Goal: Communication & Community: Answer question/provide support

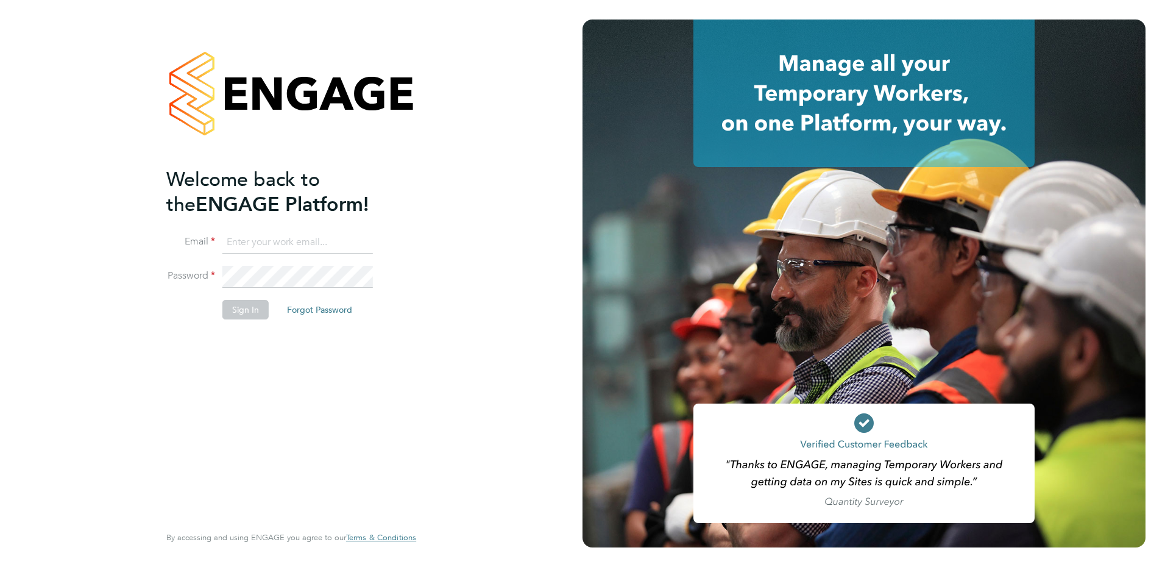
type input "[PERSON_NAME][EMAIL_ADDRESS][PERSON_NAME][DOMAIN_NAME]"
click at [258, 313] on button "Sign In" at bounding box center [245, 309] width 46 height 19
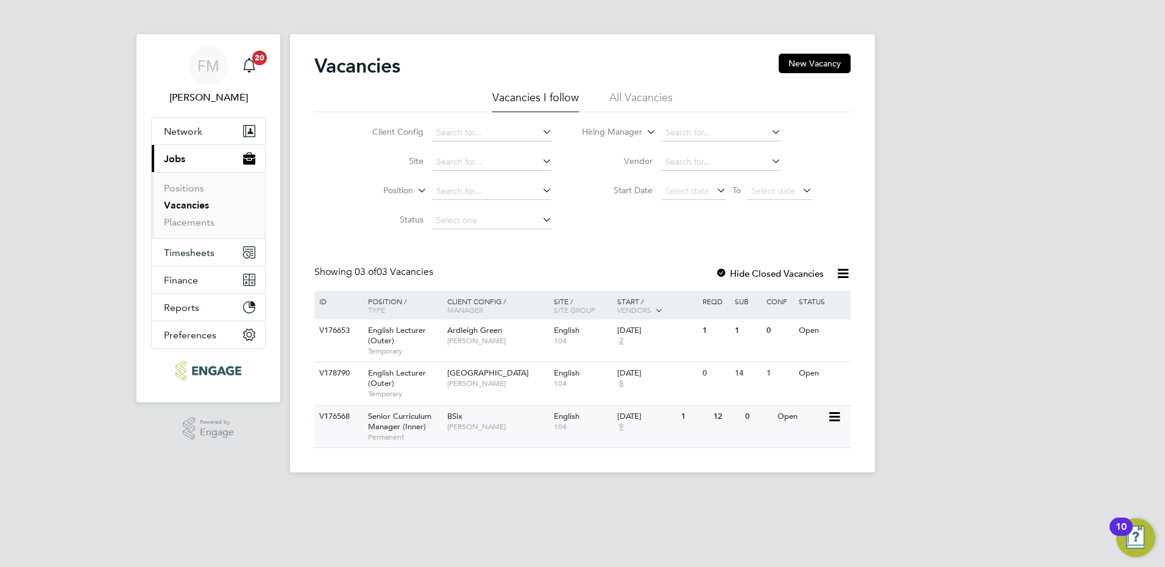
click at [492, 425] on span "Fiona Matthews" at bounding box center [497, 427] width 101 height 10
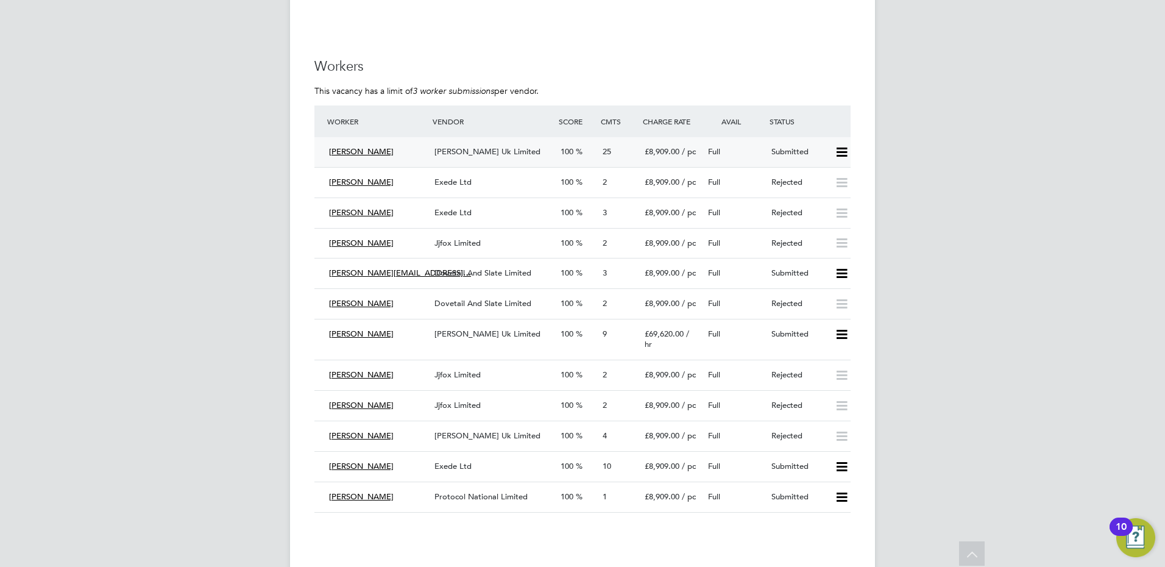
click at [506, 146] on span "Morgan Hunt Uk Limited" at bounding box center [487, 151] width 106 height 10
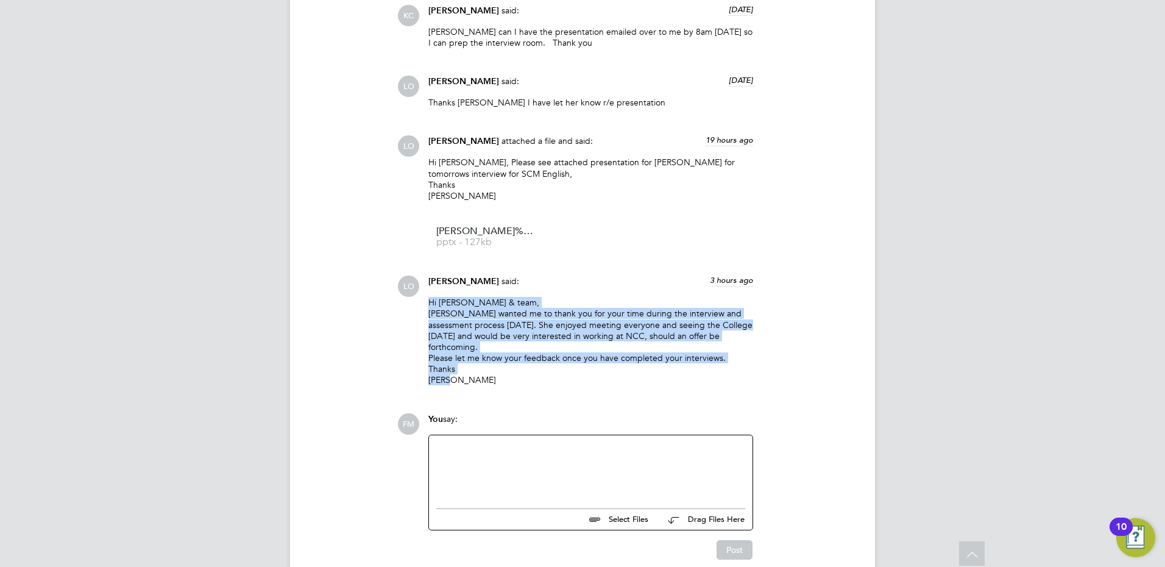
drag, startPoint x: 475, startPoint y: 324, endPoint x: 420, endPoint y: 249, distance: 93.4
click at [420, 275] on div "LO Luke O'Neill said: 3 hours ago Hi Fiona & team, Annie Dao wanted me to thank…" at bounding box center [623, 334] width 453 height 119
drag, startPoint x: 420, startPoint y: 249, endPoint x: 776, endPoint y: 304, distance: 360.8
click at [776, 304] on div "LO Luke O'Neill said: 3 hours ago Hi Fiona & team, Annie Dao wanted me to thank…" at bounding box center [623, 334] width 453 height 119
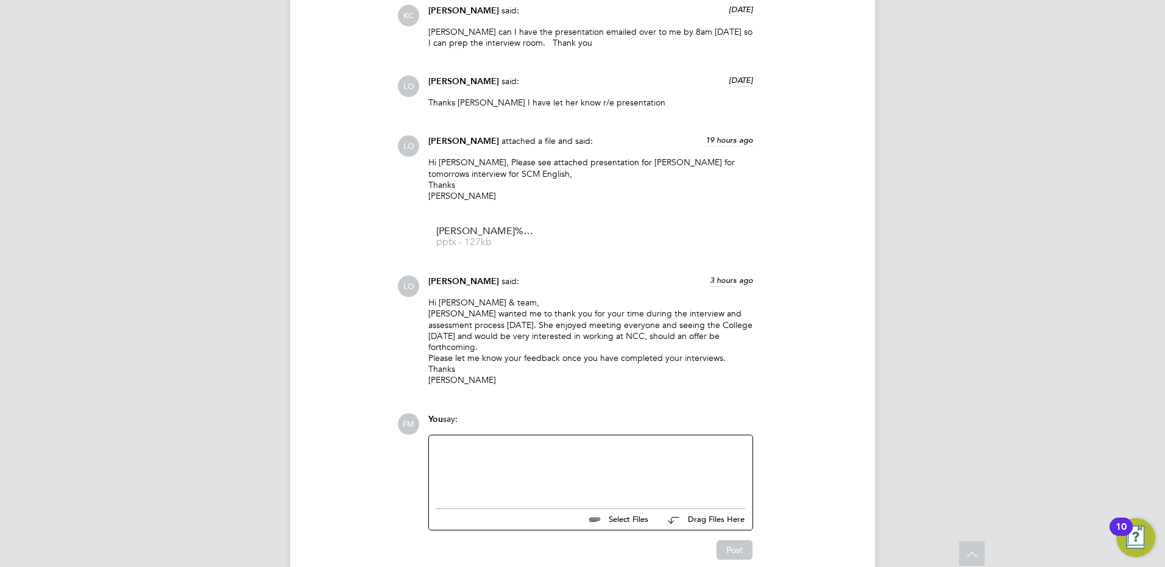
click at [469, 442] on div at bounding box center [590, 468] width 309 height 52
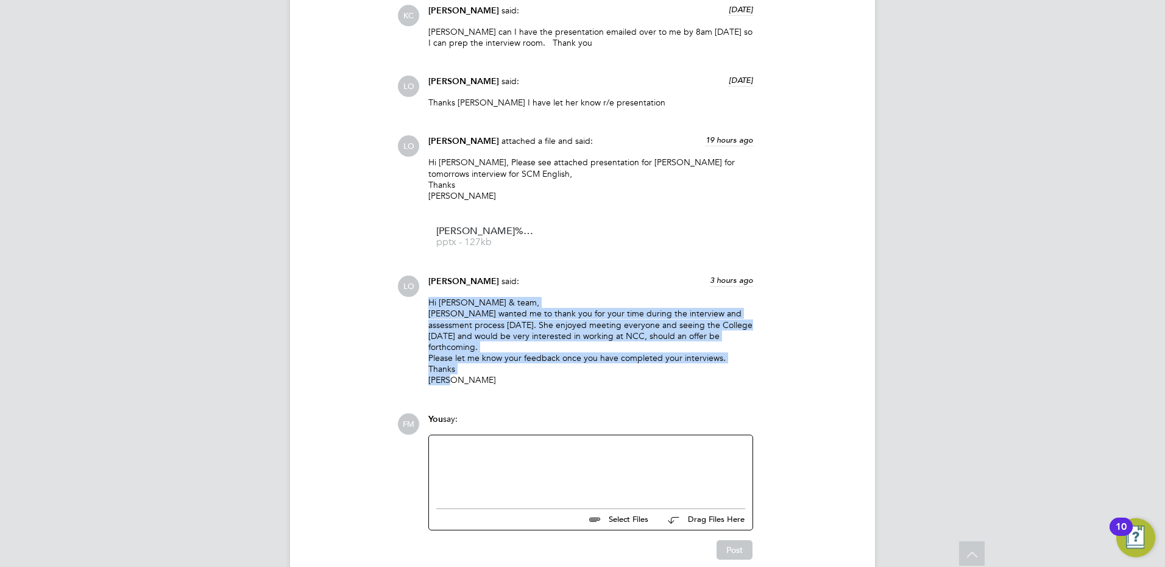
drag, startPoint x: 458, startPoint y: 321, endPoint x: 411, endPoint y: 252, distance: 83.3
click at [411, 275] on div "LO Luke O'Neill said: 3 hours ago Hi Fiona & team, Annie Dao wanted me to thank…" at bounding box center [623, 334] width 453 height 119
drag, startPoint x: 411, startPoint y: 252, endPoint x: 498, endPoint y: 301, distance: 99.8
click at [514, 297] on p "Hi Fiona & team, Annie Dao wanted me to thank you for your time during the inte…" at bounding box center [590, 341] width 325 height 89
drag, startPoint x: 457, startPoint y: 324, endPoint x: 431, endPoint y: 248, distance: 80.0
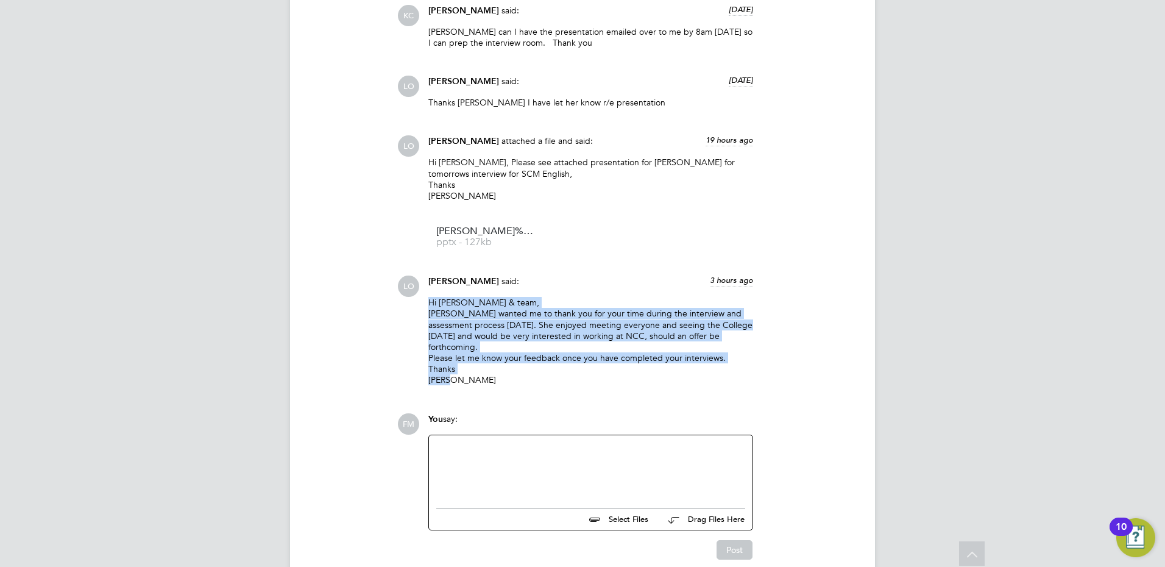
click at [431, 297] on p "Hi Fiona & team, Annie Dao wanted me to thank you for your time during the inte…" at bounding box center [590, 341] width 325 height 89
click at [709, 308] on p "Hi Fiona & team, Annie Dao wanted me to thank you for your time during the inte…" at bounding box center [590, 341] width 325 height 89
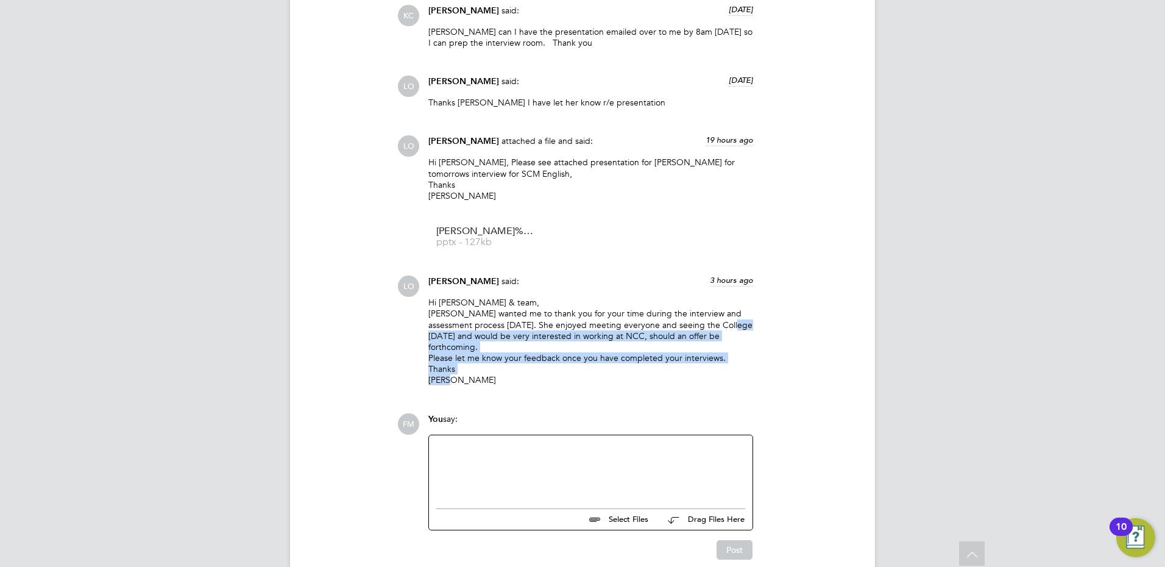
drag, startPoint x: 455, startPoint y: 324, endPoint x: 424, endPoint y: 275, distance: 57.6
click at [424, 275] on div "Luke O'Neill said: 3 hours ago Hi Fiona & team, Annie Dao wanted me to thank yo…" at bounding box center [590, 334] width 337 height 119
drag, startPoint x: 424, startPoint y: 275, endPoint x: 505, endPoint y: 321, distance: 93.3
click at [505, 321] on p "Hi Fiona & team, Annie Dao wanted me to thank you for your time during the inte…" at bounding box center [590, 341] width 325 height 89
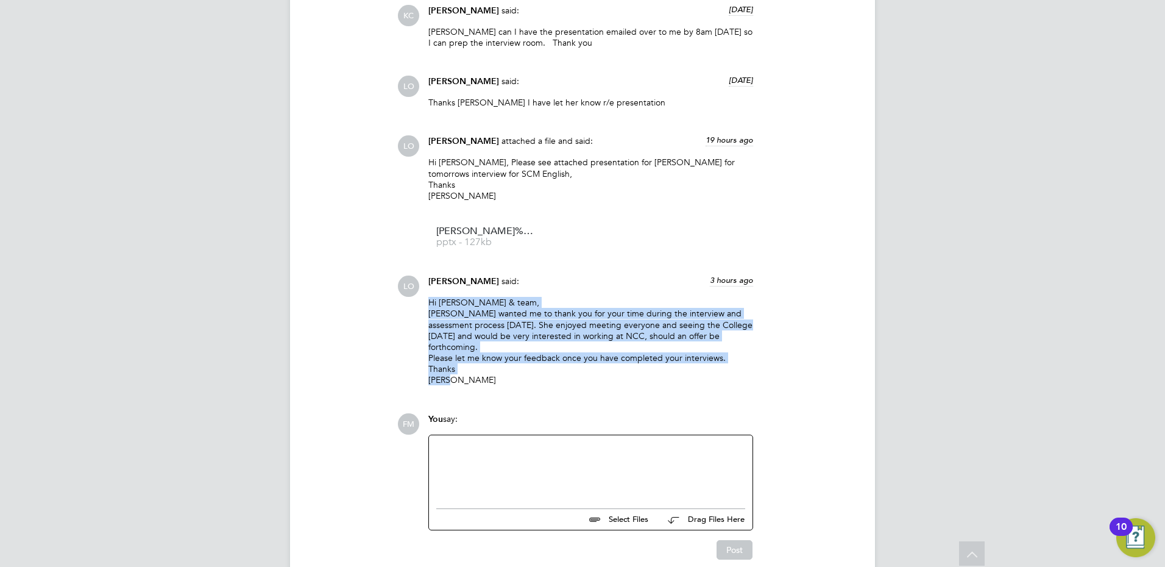
drag, startPoint x: 452, startPoint y: 324, endPoint x: 417, endPoint y: 246, distance: 85.1
click at [417, 275] on div "LO Luke O'Neill said: 3 hours ago Hi Fiona & team, Annie Dao wanted me to thank…" at bounding box center [623, 334] width 453 height 119
drag, startPoint x: 417, startPoint y: 246, endPoint x: 496, endPoint y: 319, distance: 107.8
click at [496, 319] on p "Hi Fiona & team, Annie Dao wanted me to thank you for your time during the inte…" at bounding box center [590, 341] width 325 height 89
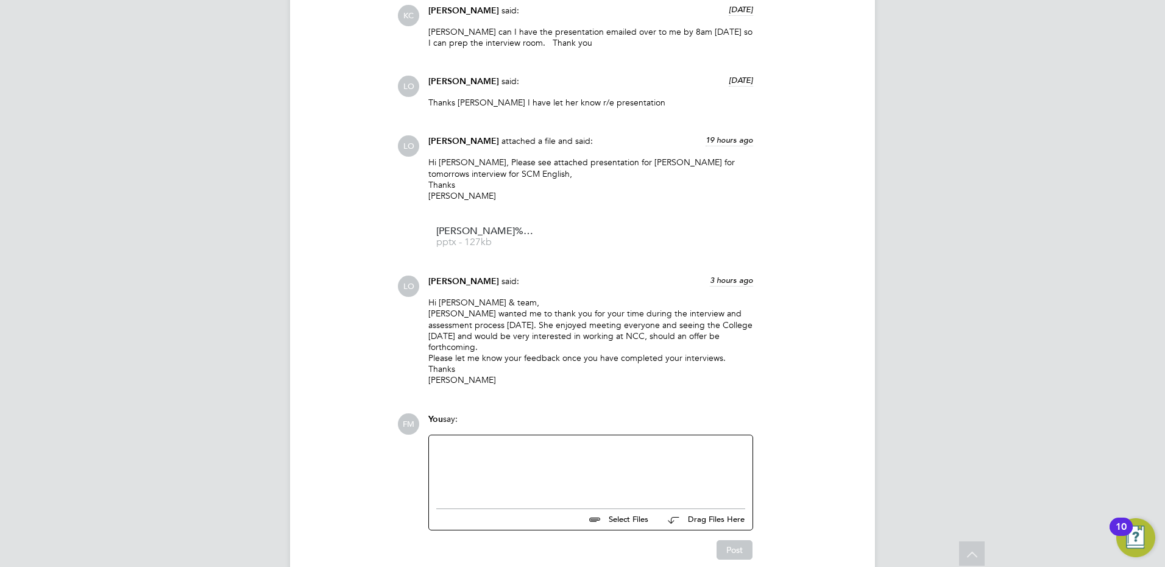
click at [449, 442] on div at bounding box center [590, 468] width 309 height 52
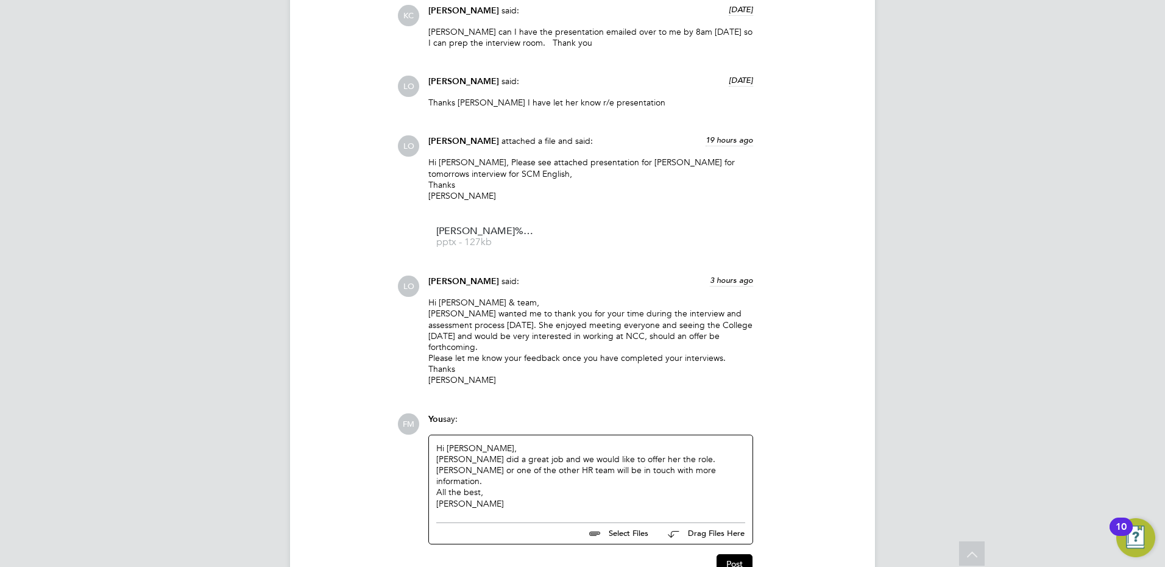
click at [667, 453] on div "Annie did a great job and we would like to offer her the role. Pallvi or one of…" at bounding box center [590, 470] width 309 height 34
drag, startPoint x: 670, startPoint y: 406, endPoint x: 570, endPoint y: 403, distance: 100.0
click at [570, 453] on div "Annie did a great job and we would like to offer her the role. Pallvi or one of…" at bounding box center [590, 470] width 309 height 34
drag, startPoint x: 570, startPoint y: 403, endPoint x: 639, endPoint y: 427, distance: 73.4
click at [634, 486] on div "All the best," at bounding box center [590, 491] width 309 height 11
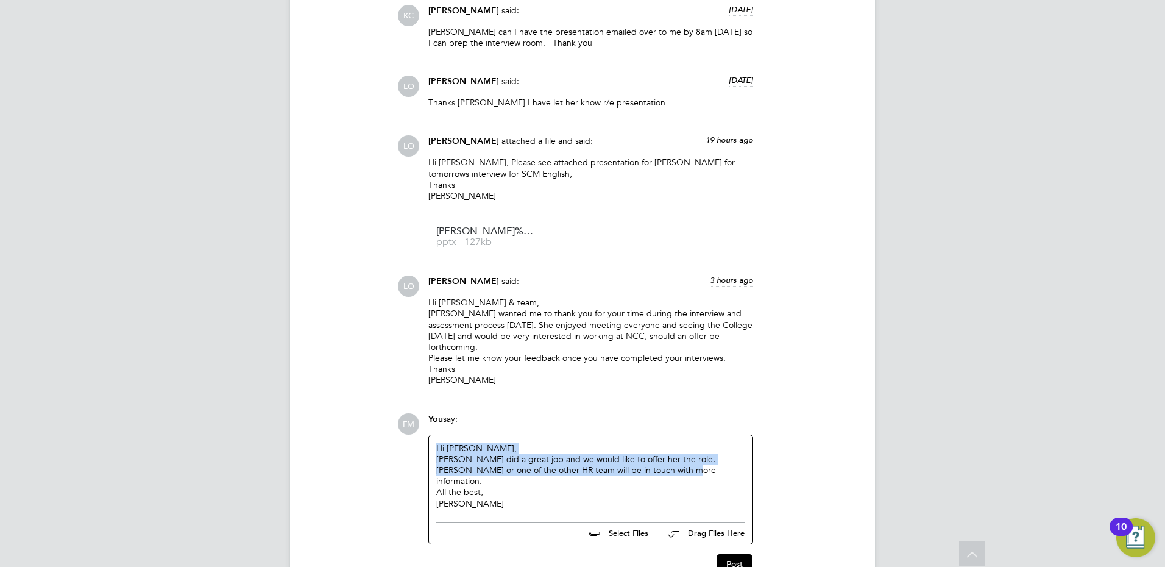
drag, startPoint x: 639, startPoint y: 413, endPoint x: 431, endPoint y: 392, distance: 208.8
click at [431, 435] on div "Hi Luke, Annie did a great job and we would like to offer her the role. Pallvi …" at bounding box center [591, 475] width 324 height 81
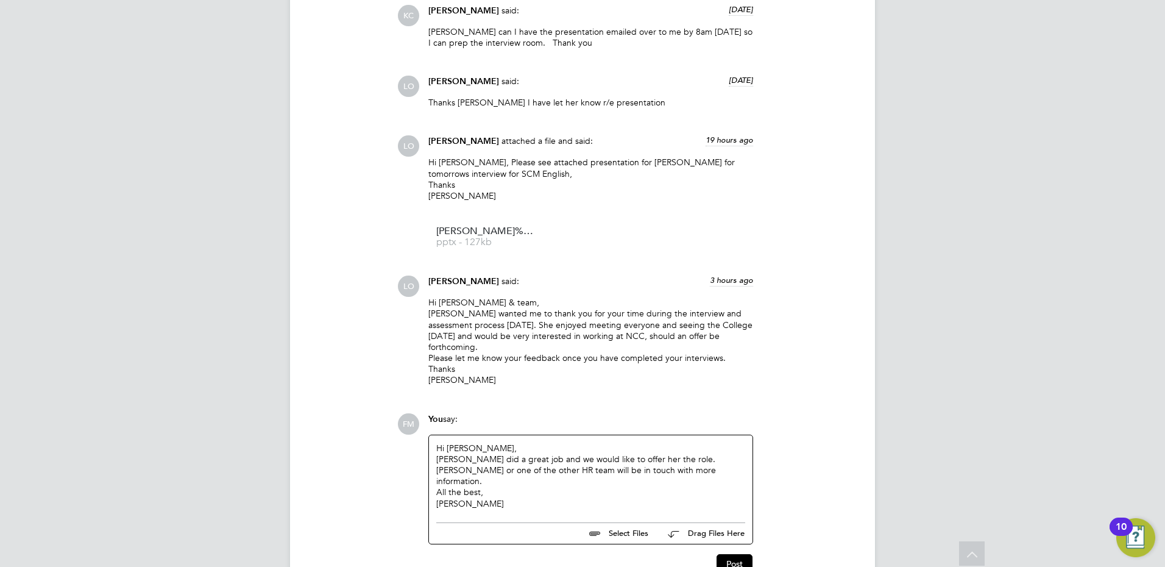
drag, startPoint x: 431, startPoint y: 392, endPoint x: 517, endPoint y: 439, distance: 97.4
click at [517, 498] on div "Fiona" at bounding box center [590, 503] width 309 height 11
click at [536, 453] on div "Annie did a great job and we would like to offer her the role. Pallvi or one of…" at bounding box center [590, 470] width 309 height 34
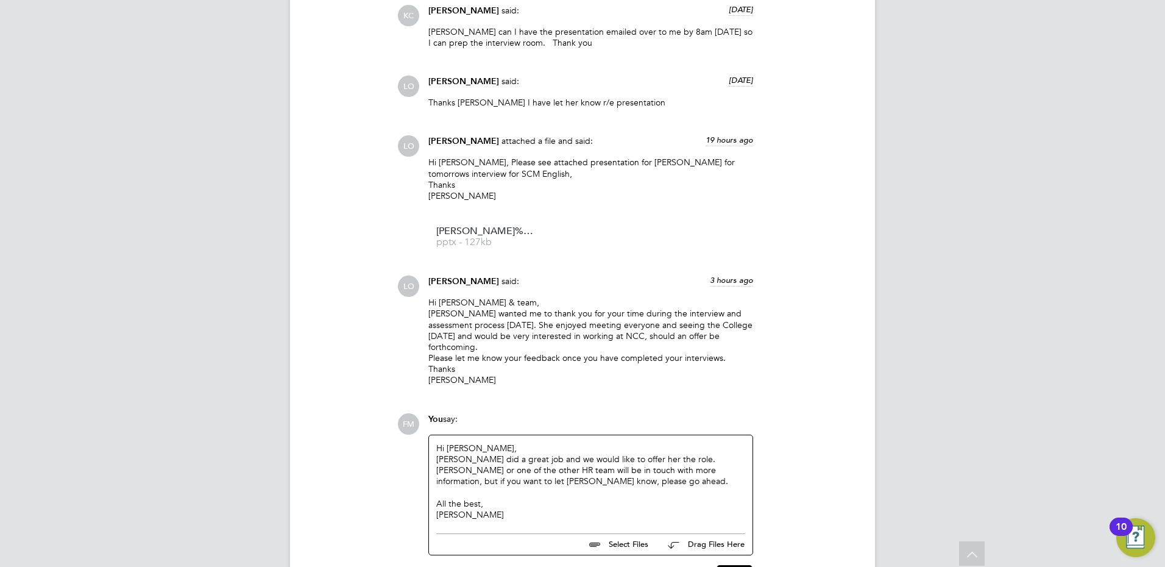
click at [560, 442] on div "Hi Luke, Annie did a great job and we would like to offer her the role. Pallvi …" at bounding box center [590, 480] width 309 height 77
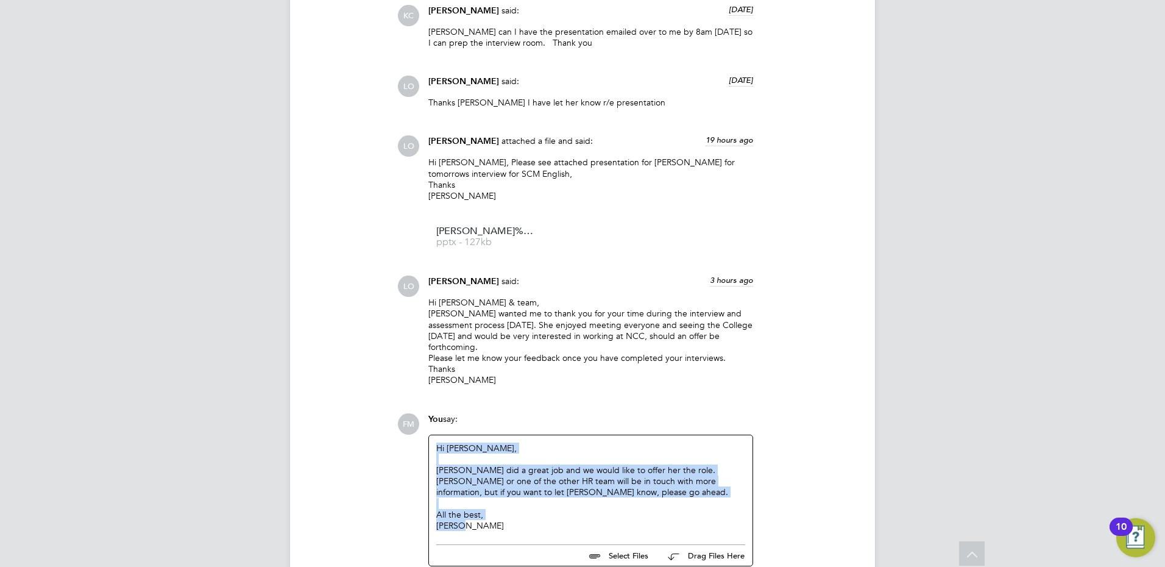
drag, startPoint x: 481, startPoint y: 471, endPoint x: 438, endPoint y: 385, distance: 96.5
click at [438, 435] on div "Hi Luke, Annie did a great job and we would like to offer her the role. Pallvi …" at bounding box center [591, 487] width 324 height 104
drag, startPoint x: 438, startPoint y: 385, endPoint x: 610, endPoint y: 464, distance: 189.8
click at [610, 520] on div "Fiona" at bounding box center [590, 525] width 309 height 11
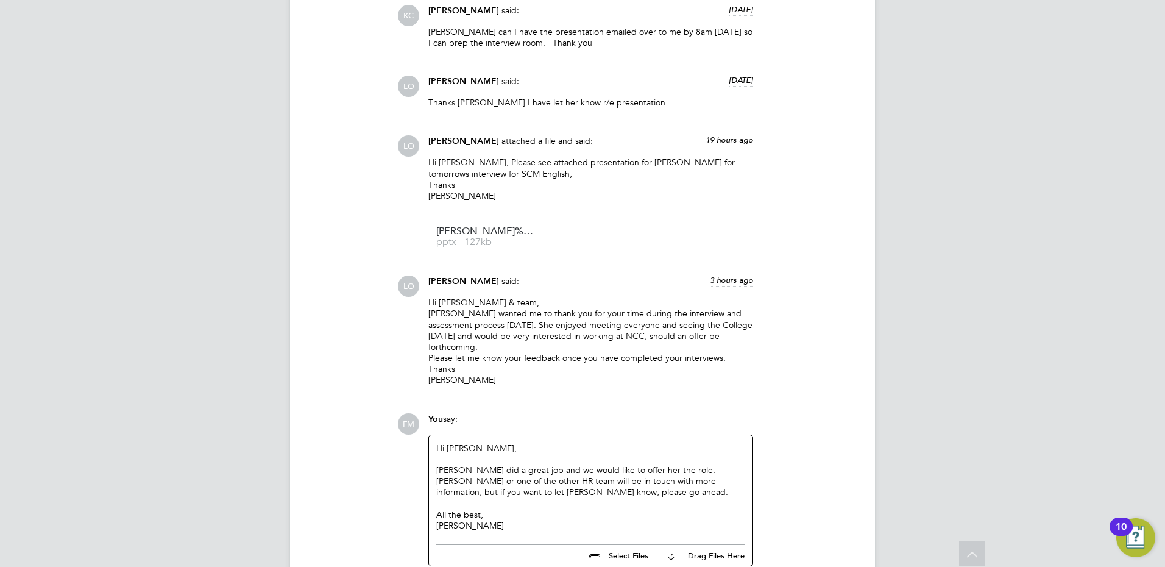
click at [638, 464] on div "Annie did a great job and we would like to offer her the role. Pallvi or one of…" at bounding box center [590, 481] width 309 height 34
